Goal: Task Accomplishment & Management: Manage account settings

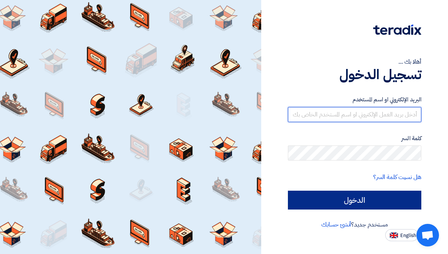
type input "[EMAIL_ADDRESS][DOMAIN_NAME]"
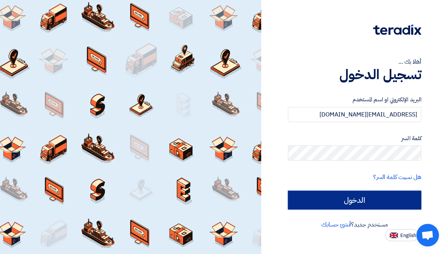
click at [362, 193] on input "الدخول" at bounding box center [355, 199] width 134 height 19
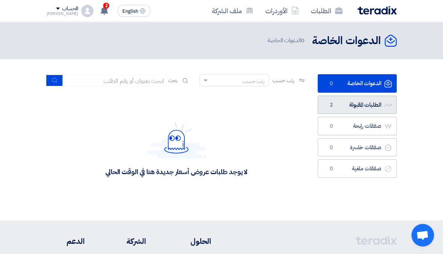
click at [360, 106] on link "الطلبات المقبولة الطلبات المقبولة 2" at bounding box center [357, 105] width 79 height 18
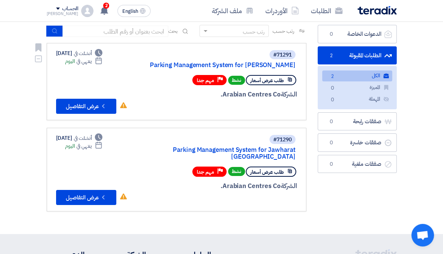
scroll to position [52, 0]
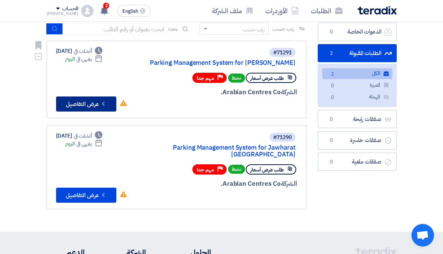
click at [104, 104] on icon "Check details" at bounding box center [103, 103] width 7 height 7
